Goal: Task Accomplishment & Management: Use online tool/utility

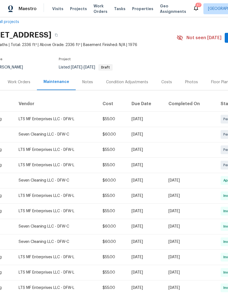
scroll to position [9, 22]
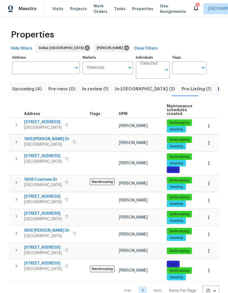
scroll to position [0, 6]
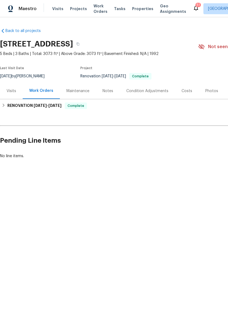
click at [81, 90] on div "Maintenance" at bounding box center [78, 90] width 23 height 5
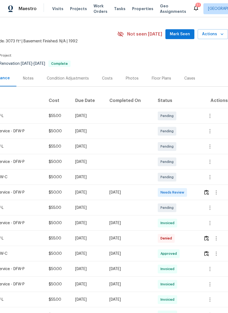
scroll to position [12, 81]
click at [218, 240] on icon "button" at bounding box center [216, 239] width 7 height 7
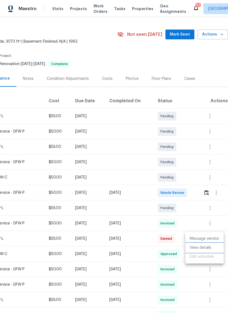
click at [208, 248] on li "View details" at bounding box center [205, 248] width 38 height 9
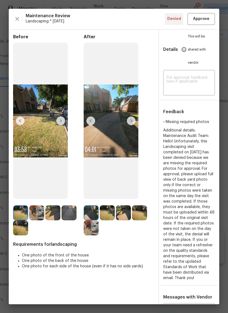
scroll to position [0, 0]
click at [16, 18] on icon "button" at bounding box center [17, 19] width 4 height 4
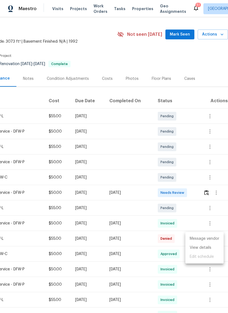
click at [132, 266] on div at bounding box center [114, 156] width 228 height 313
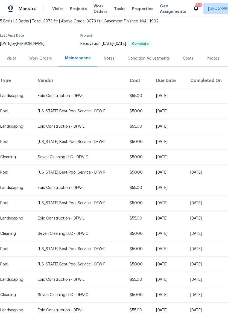
scroll to position [32, 0]
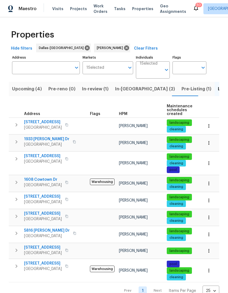
click at [123, 87] on span "In-[GEOGRAPHIC_DATA] (2)" at bounding box center [145, 89] width 60 height 8
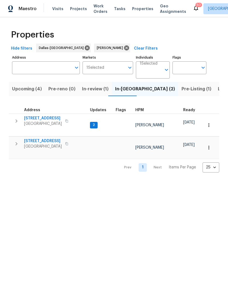
click at [182, 90] on span "Pre-Listing (1)" at bounding box center [197, 89] width 30 height 8
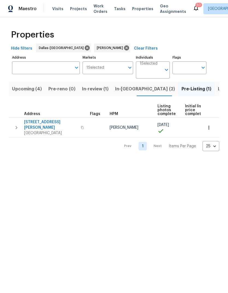
click at [18, 124] on icon "button" at bounding box center [16, 127] width 7 height 7
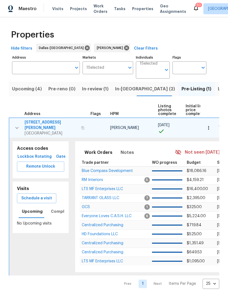
click at [36, 195] on span "Schedule a visit" at bounding box center [36, 198] width 31 height 7
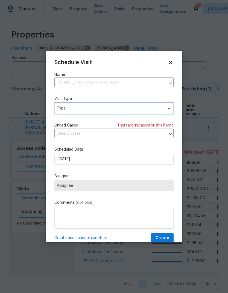
click at [137, 107] on span "Type" at bounding box center [110, 108] width 106 height 5
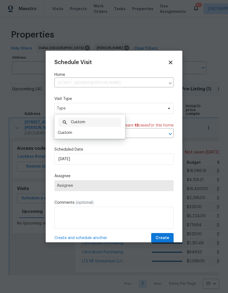
type input "Custom"
click at [68, 131] on div "Custom" at bounding box center [65, 132] width 15 height 5
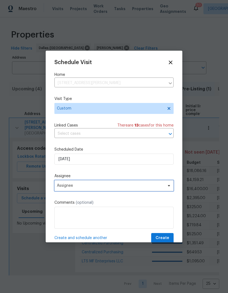
click at [73, 184] on span "Assignee" at bounding box center [113, 185] width 119 height 11
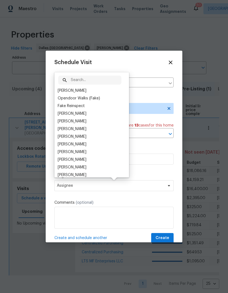
click at [81, 89] on div "[PERSON_NAME]" at bounding box center [72, 90] width 29 height 5
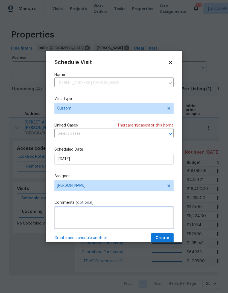
click at [119, 215] on textarea at bounding box center [113, 218] width 119 height 22
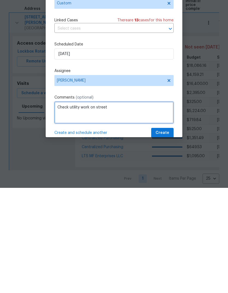
type textarea "Check utility work on street"
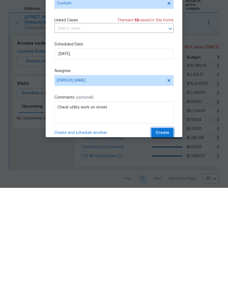
click at [162, 235] on span "Create" at bounding box center [163, 238] width 14 height 7
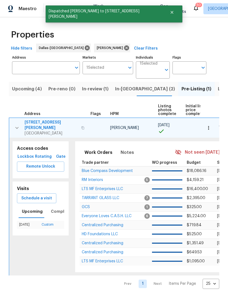
click at [16, 125] on icon "button" at bounding box center [17, 128] width 7 height 7
